Goal: Task Accomplishment & Management: Complete application form

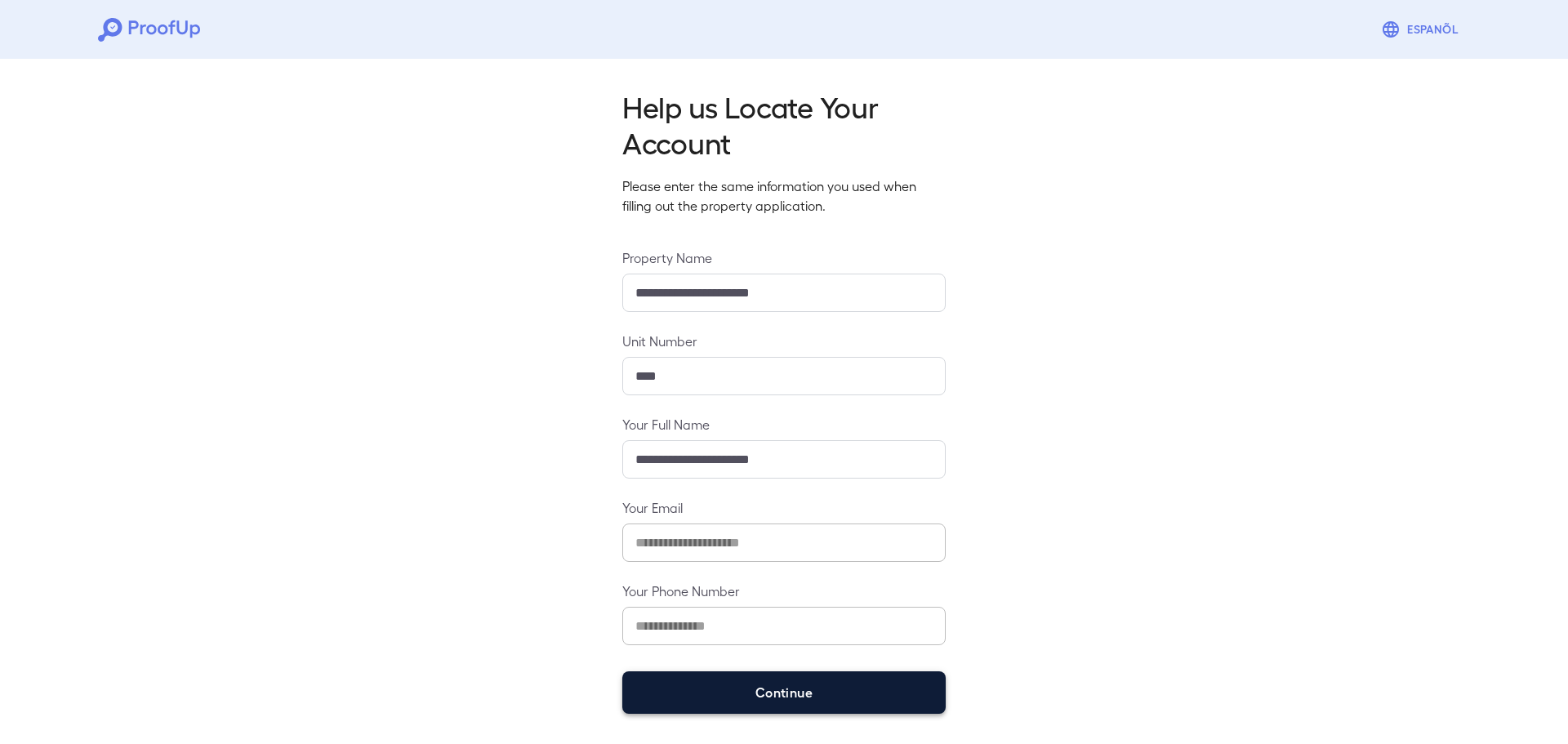
click at [820, 705] on button "Continue" at bounding box center [784, 692] width 324 height 43
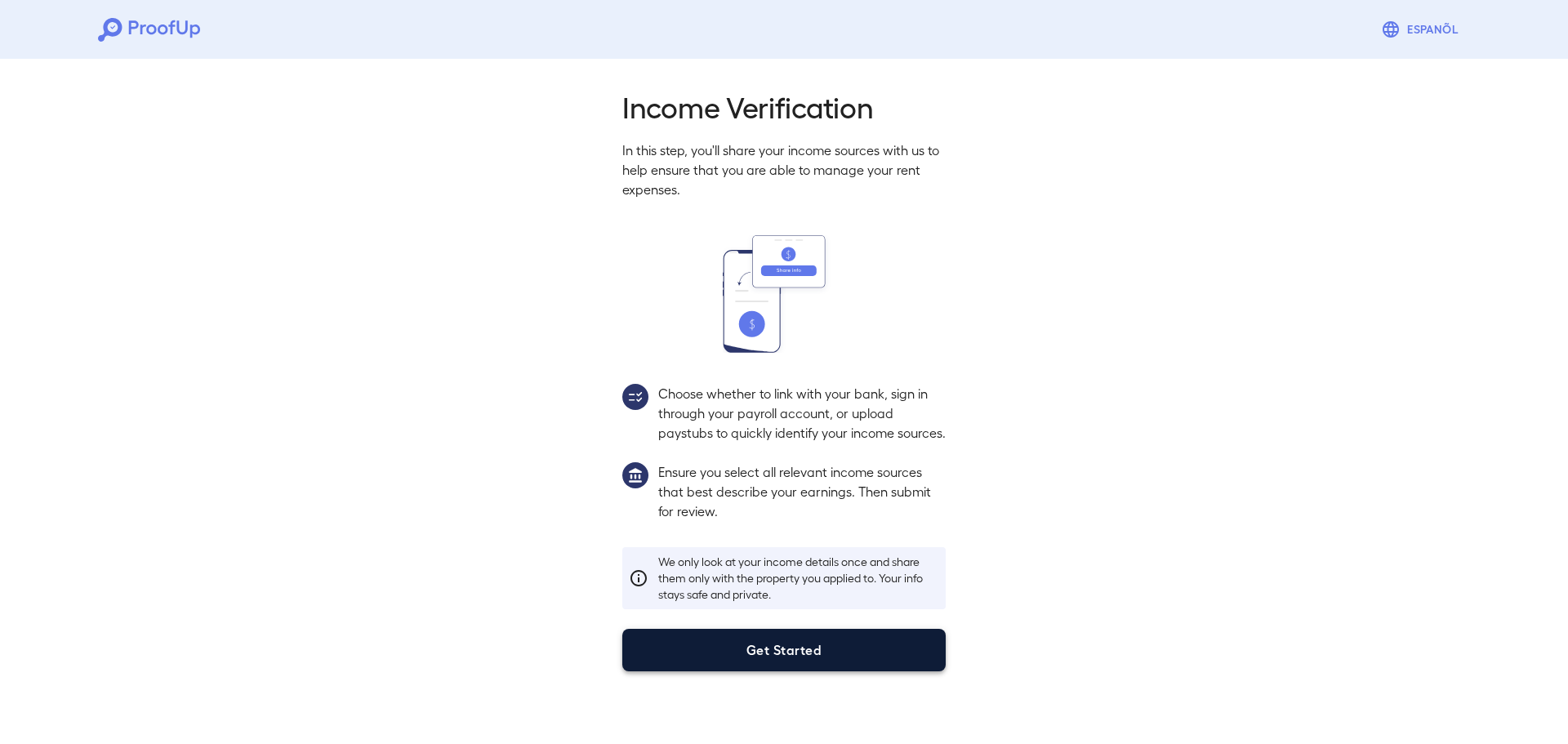
click at [791, 661] on button "Get Started" at bounding box center [784, 650] width 324 height 43
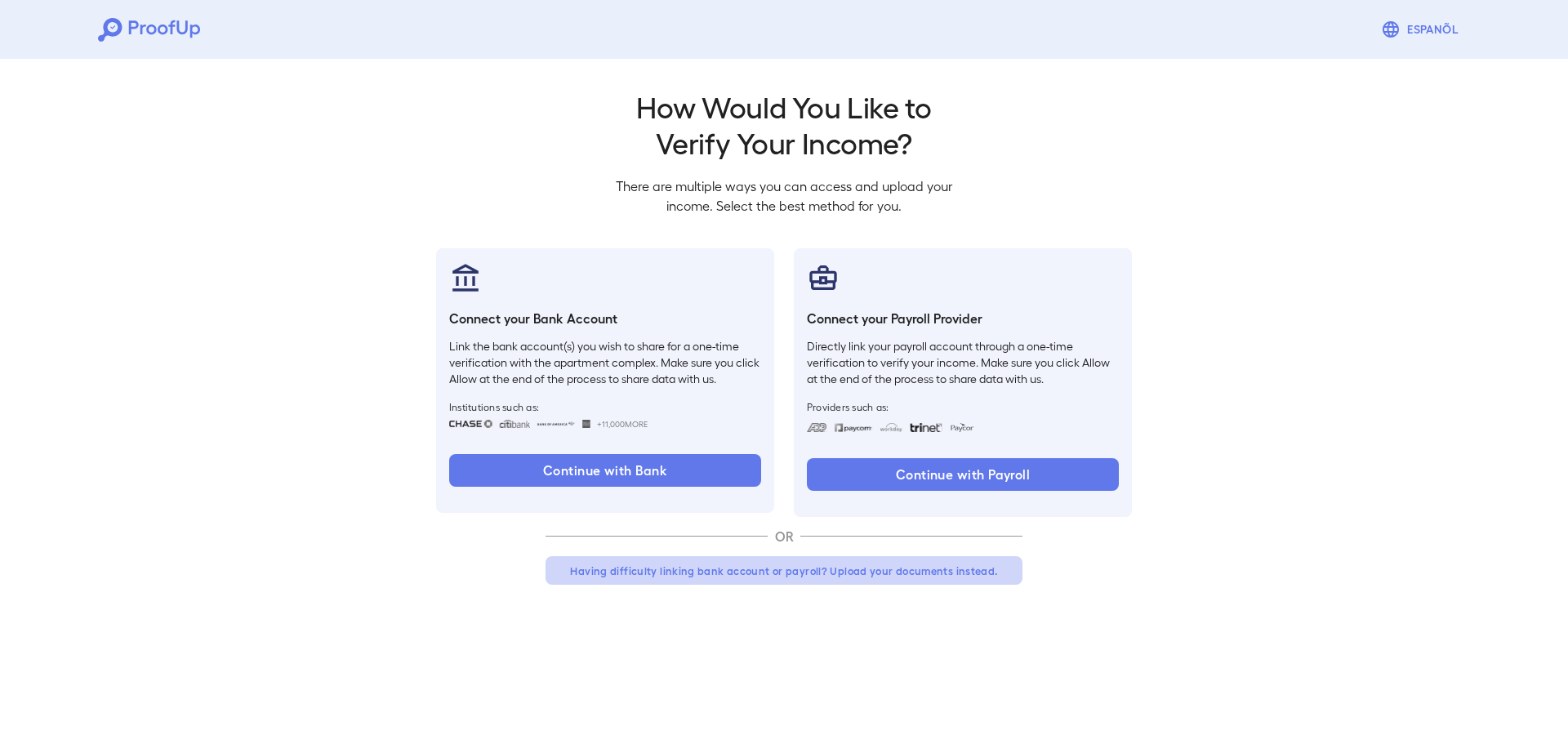
click at [912, 566] on button "Having difficulty linking bank account or payroll? Upload your documents instea…" at bounding box center [784, 571] width 477 height 29
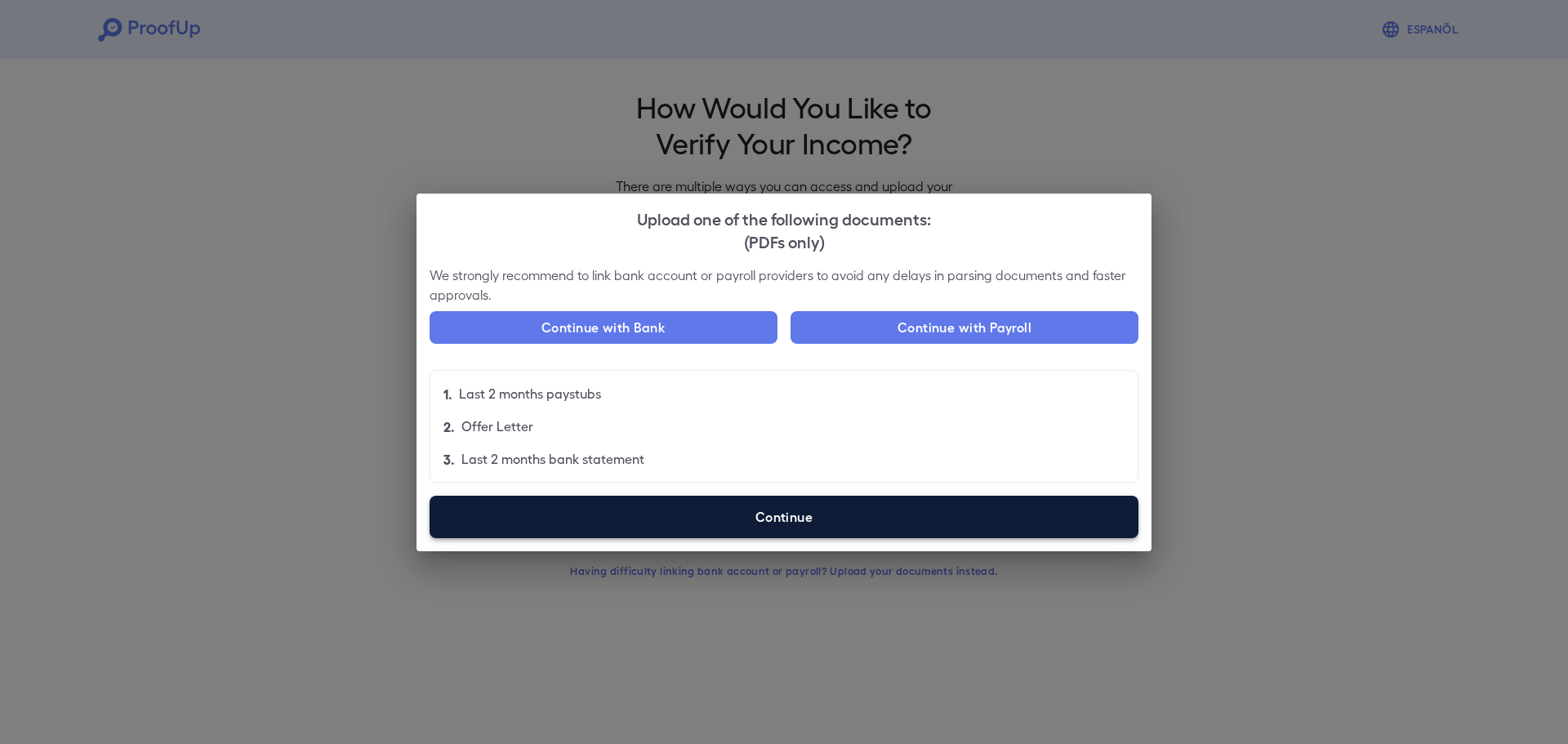
click at [797, 503] on label "Continue" at bounding box center [784, 516] width 709 height 43
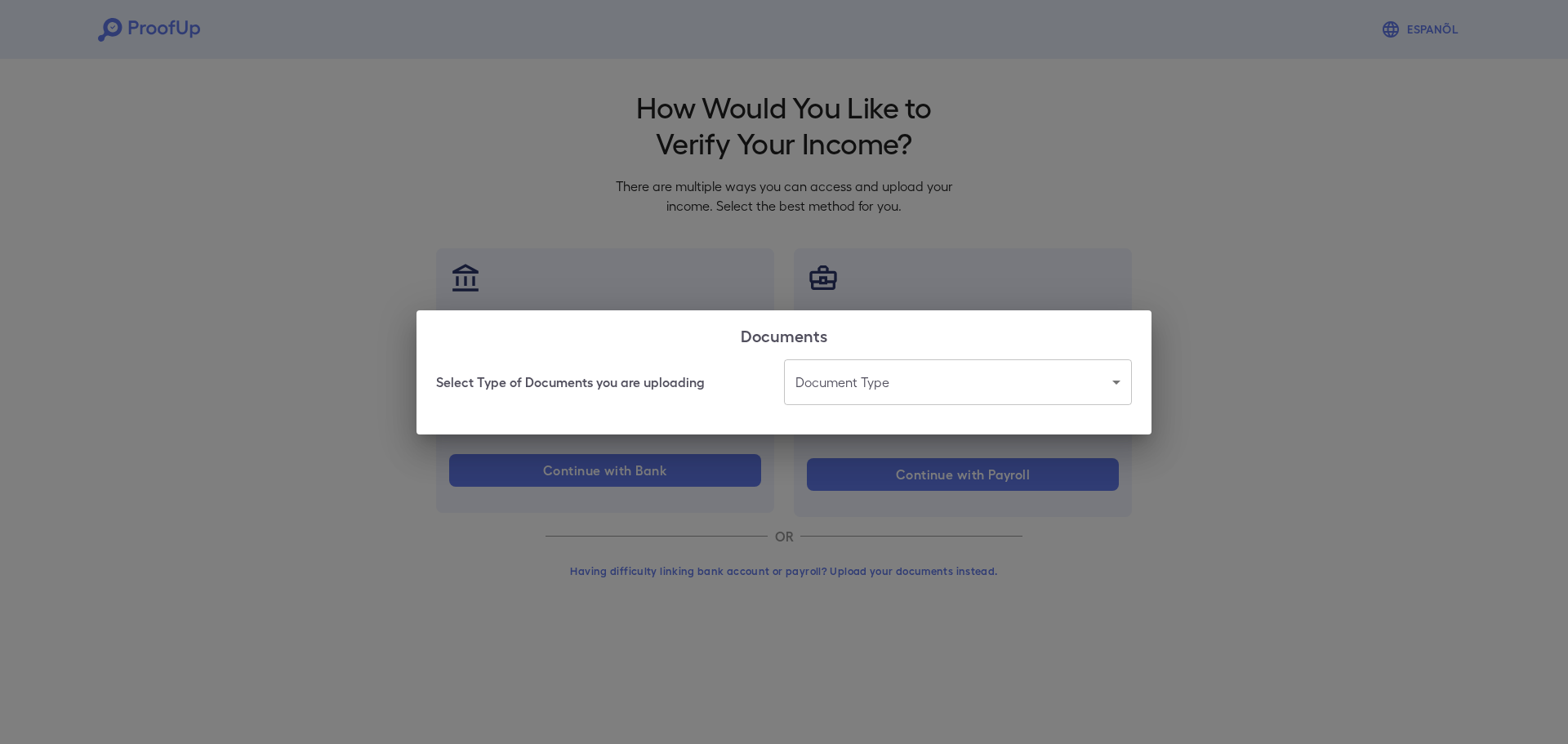
click at [910, 393] on body "Espanõl Go back How Would You Like to Verify Your Income? There are multiple wa…" at bounding box center [784, 312] width 1568 height 624
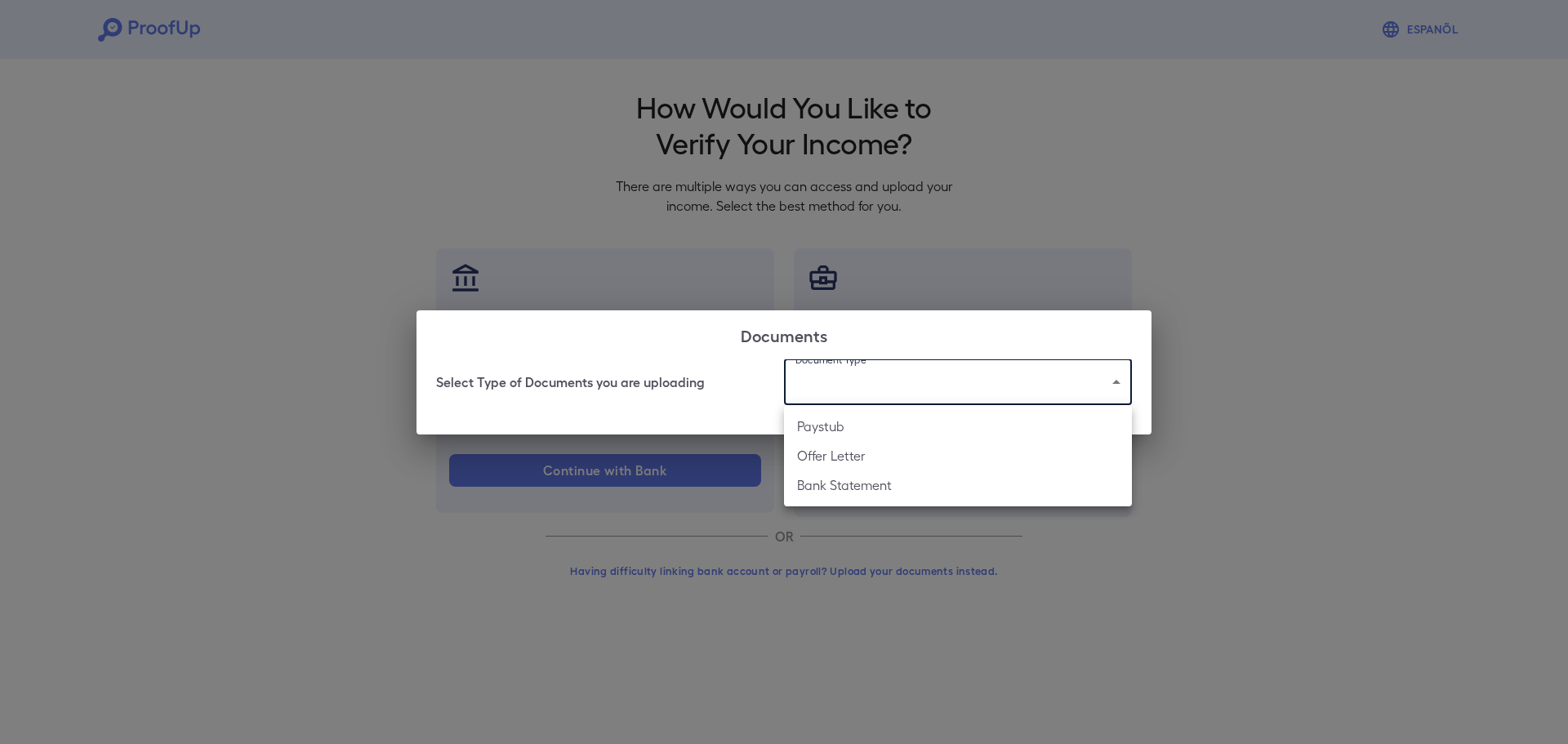
click at [869, 490] on li "Bank Statement" at bounding box center [957, 485] width 348 height 29
type input "**********"
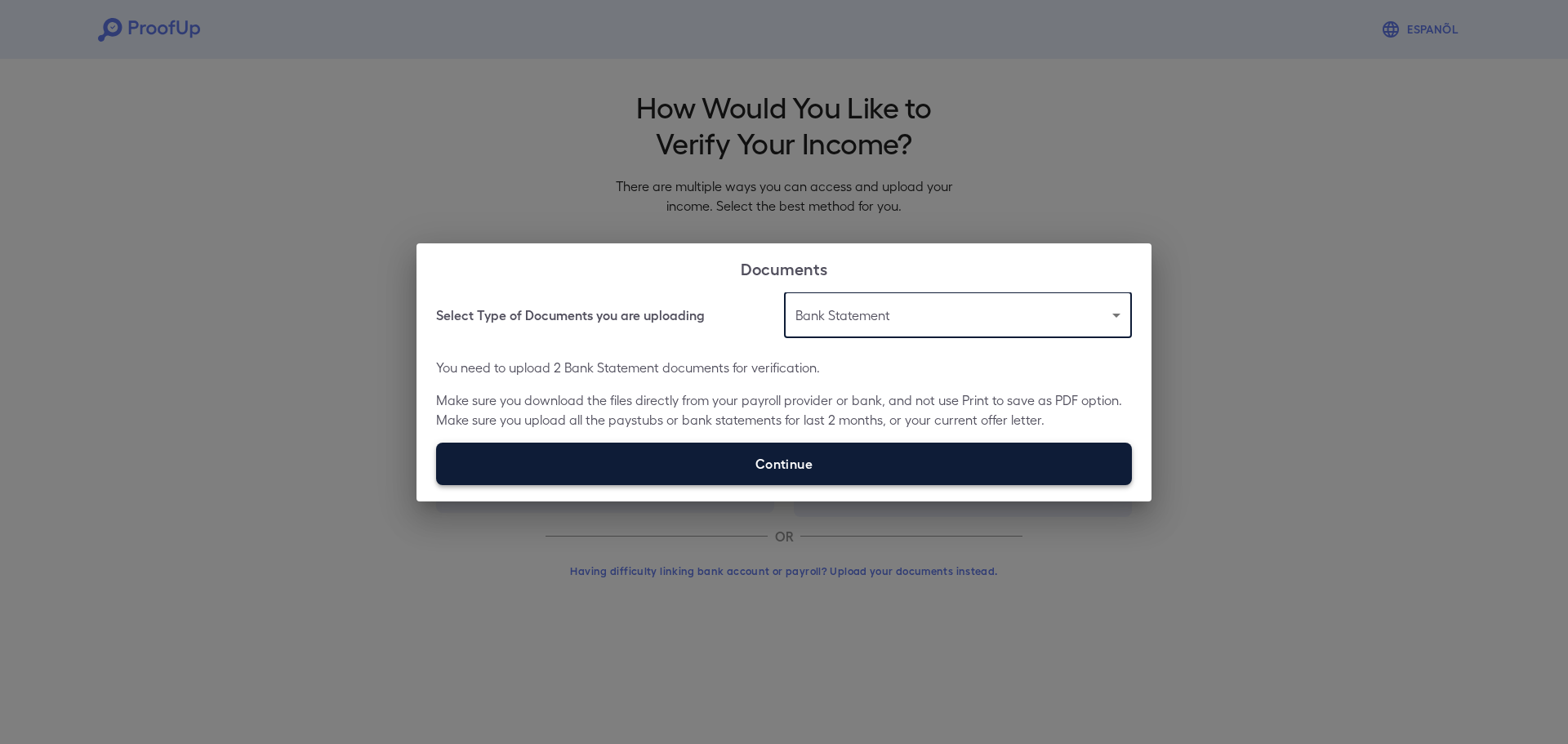
click at [741, 451] on label "Continue" at bounding box center [784, 464] width 696 height 43
click at [437, 485] on input "Continue" at bounding box center [436, 485] width 1 height 1
type input "**********"
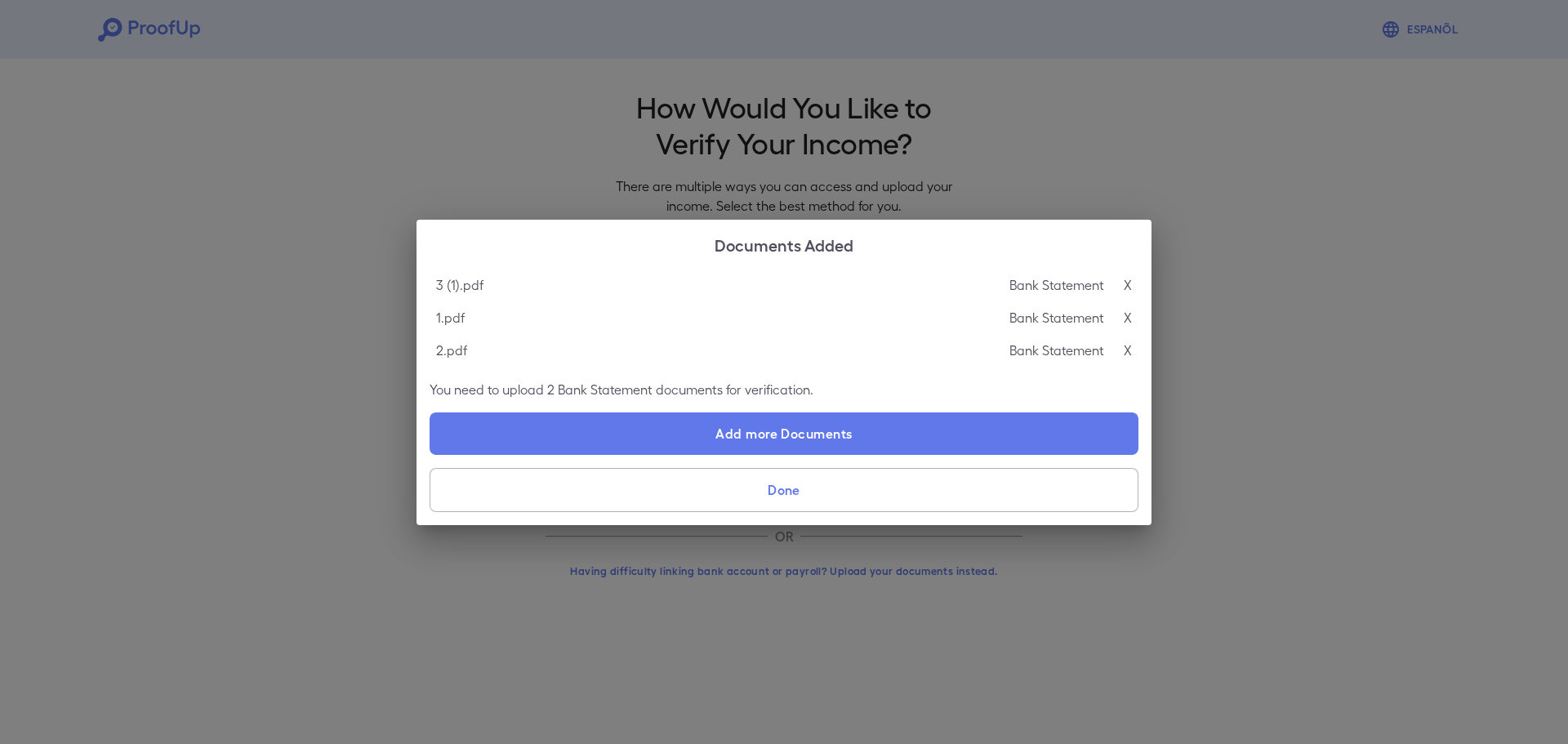
click at [774, 499] on button "Done" at bounding box center [784, 490] width 709 height 44
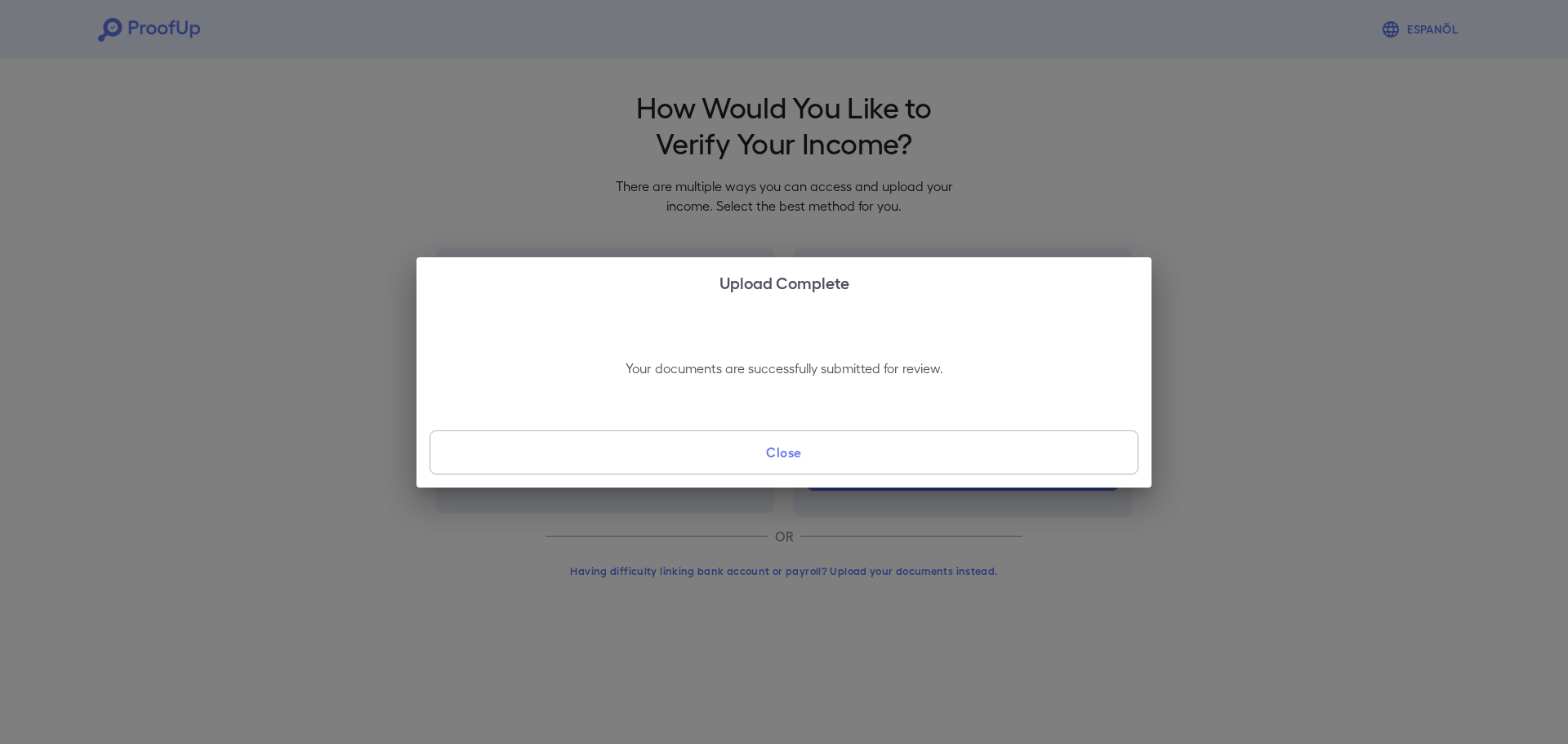
click at [1034, 455] on button "Close" at bounding box center [784, 452] width 709 height 44
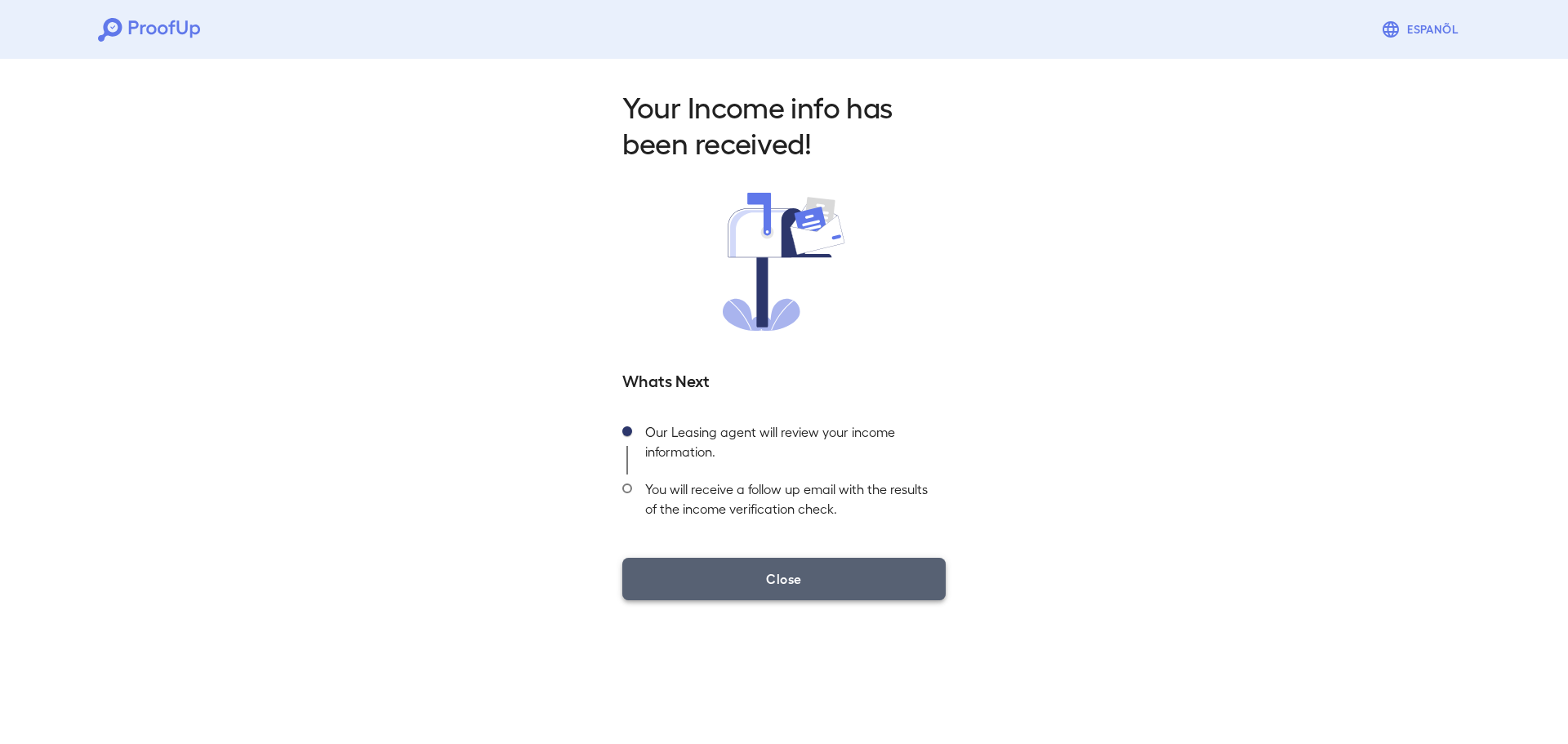
click at [805, 580] on button "Close" at bounding box center [784, 579] width 324 height 43
